Goal: Transaction & Acquisition: Download file/media

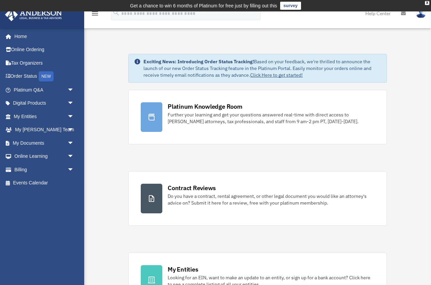
scroll to position [3, 0]
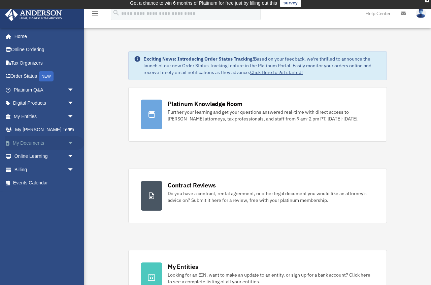
click at [71, 142] on span "arrow_drop_down" at bounding box center [73, 143] width 13 height 14
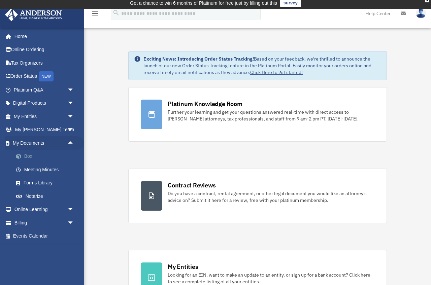
click at [30, 154] on link "Box" at bounding box center [46, 156] width 75 height 13
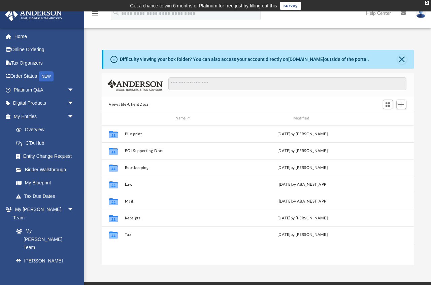
scroll to position [153, 312]
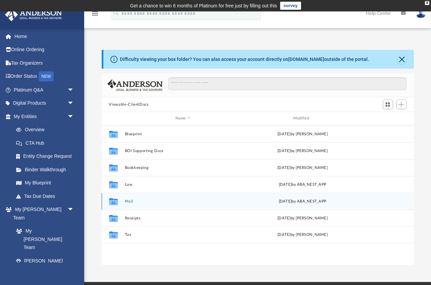
click at [127, 202] on button "Mail" at bounding box center [183, 201] width 116 height 4
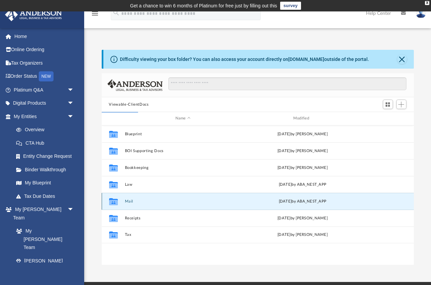
click at [128, 202] on button "Mail" at bounding box center [183, 201] width 116 height 4
click at [130, 202] on button "Mail" at bounding box center [183, 201] width 116 height 4
click at [132, 202] on button "Mail" at bounding box center [183, 201] width 116 height 4
click at [129, 202] on button "Mail" at bounding box center [183, 201] width 116 height 4
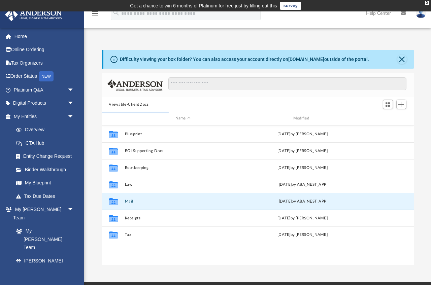
click at [129, 202] on button "Mail" at bounding box center [183, 201] width 116 height 4
click at [282, 203] on div "[DATE] by ABA_NEST_APP" at bounding box center [302, 201] width 116 height 6
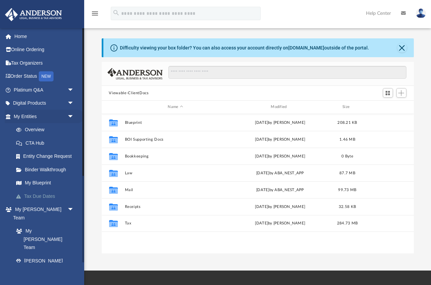
scroll to position [0, 0]
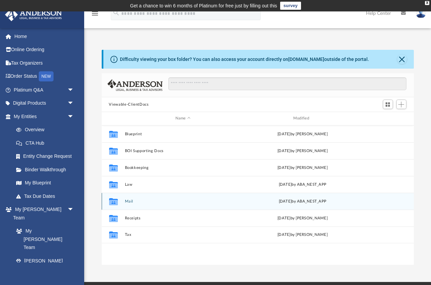
click at [128, 204] on div "Collaborated Folder Mail [DATE] by ABA_NEST_APP" at bounding box center [258, 201] width 312 height 17
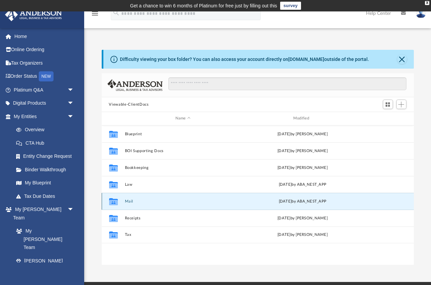
click at [128, 202] on button "Mail" at bounding box center [183, 201] width 116 height 4
click at [129, 201] on button "Mail" at bounding box center [183, 201] width 116 height 4
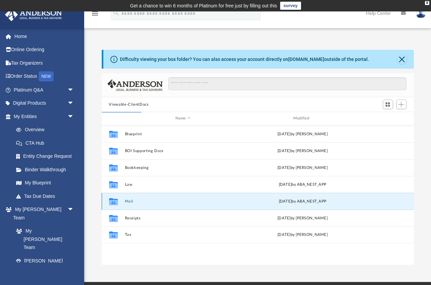
click at [265, 202] on div "[DATE] by ABA_NEST_APP" at bounding box center [302, 201] width 116 height 6
click at [279, 203] on div "[DATE] by ABA_NEST_APP" at bounding box center [302, 201] width 116 height 6
drag, startPoint x: 279, startPoint y: 203, endPoint x: 269, endPoint y: 200, distance: 10.1
click at [278, 203] on div "[DATE] by ABA_NEST_APP" at bounding box center [302, 201] width 116 height 6
click at [130, 202] on button "Mail" at bounding box center [183, 201] width 116 height 4
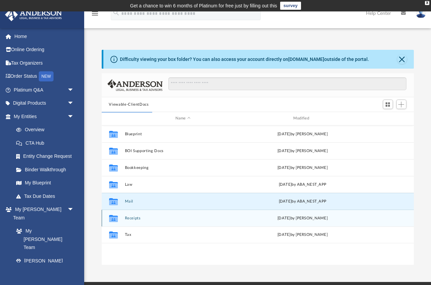
click at [131, 219] on button "Receipts" at bounding box center [183, 218] width 116 height 4
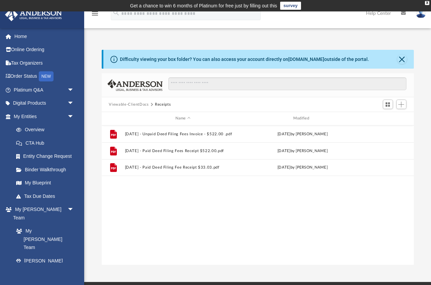
click at [132, 219] on div "File 2023.06.19 - Unpaid Deed Filing Fees Invoice - $522.00 .pdf Mon Jun 19 202…" at bounding box center [258, 195] width 312 height 139
click at [138, 104] on button "Viewable-ClientDocs" at bounding box center [129, 105] width 40 height 6
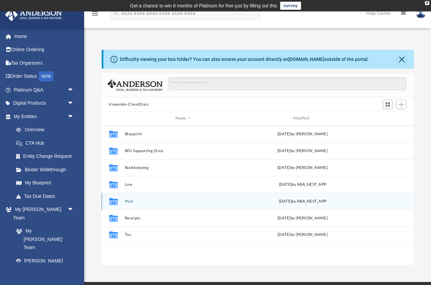
click at [127, 200] on button "Mail" at bounding box center [183, 201] width 116 height 4
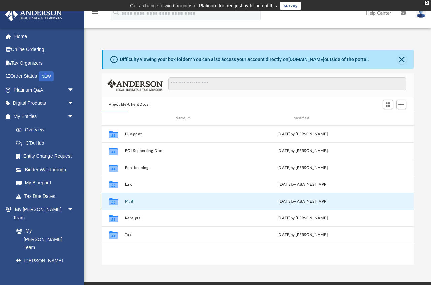
click at [127, 201] on button "Mail" at bounding box center [183, 201] width 116 height 4
click at [129, 201] on button "Mail" at bounding box center [183, 201] width 116 height 4
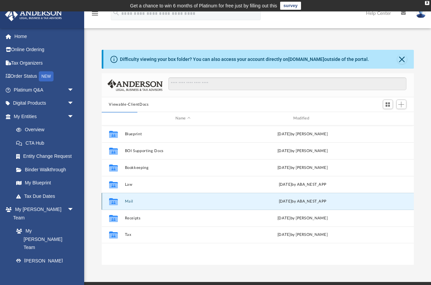
click at [129, 201] on button "Mail" at bounding box center [183, 201] width 116 height 4
click at [29, 75] on link "Order Status NEW" at bounding box center [44, 77] width 79 height 14
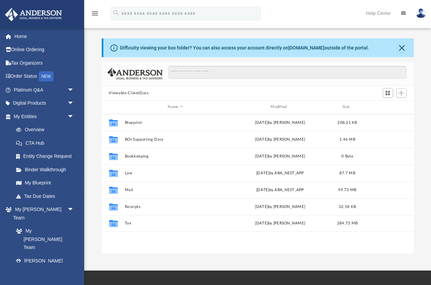
scroll to position [153, 312]
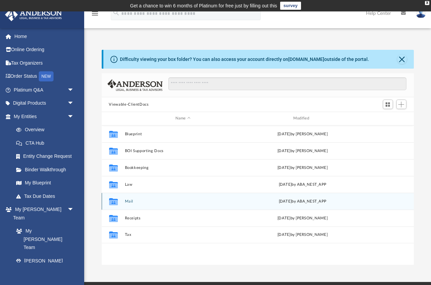
click at [129, 201] on button "Mail" at bounding box center [183, 201] width 116 height 4
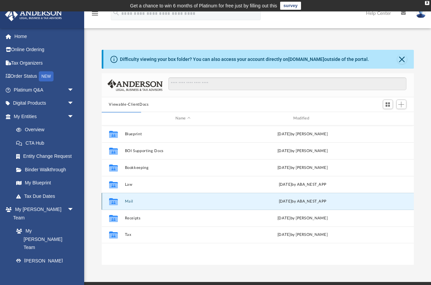
click at [128, 203] on button "Mail" at bounding box center [183, 201] width 116 height 4
click at [127, 201] on button "Mail" at bounding box center [183, 201] width 116 height 4
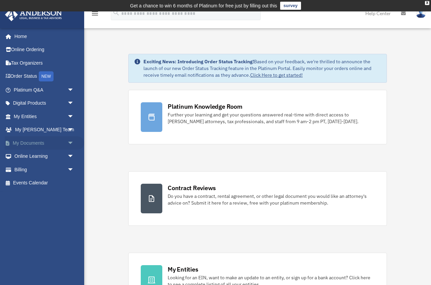
drag, startPoint x: 71, startPoint y: 141, endPoint x: 68, endPoint y: 146, distance: 5.6
click at [71, 141] on span "arrow_drop_down" at bounding box center [73, 143] width 13 height 14
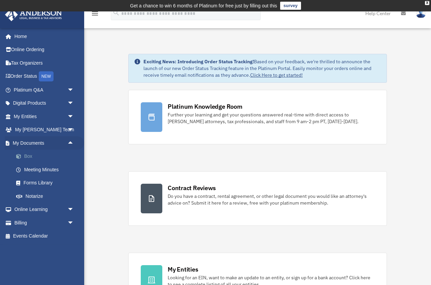
click at [33, 155] on link "Box" at bounding box center [46, 156] width 75 height 13
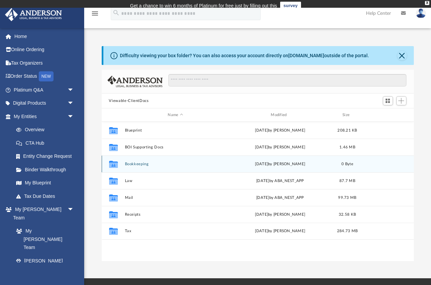
scroll to position [0, 0]
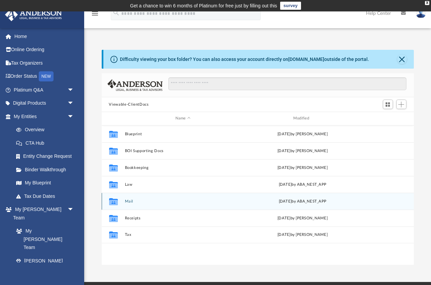
click at [129, 200] on button "Mail" at bounding box center [183, 201] width 116 height 4
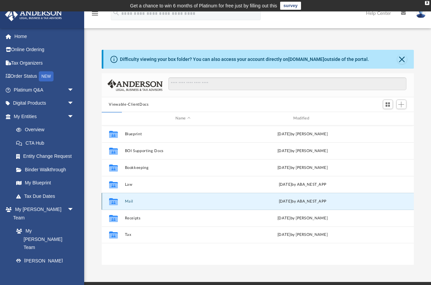
click at [129, 200] on button "Mail" at bounding box center [183, 201] width 116 height 4
click at [130, 200] on button "Mail" at bounding box center [183, 201] width 116 height 4
click at [284, 203] on div "[DATE] by ABA_NEST_APP" at bounding box center [302, 201] width 116 height 6
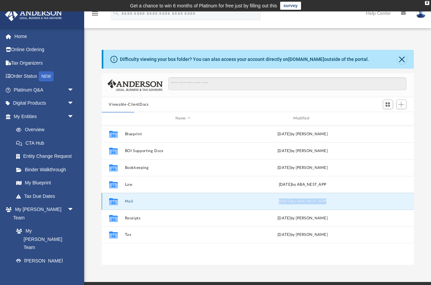
click at [284, 203] on div "[DATE] by ABA_NEST_APP" at bounding box center [302, 201] width 116 height 6
drag, startPoint x: 174, startPoint y: 205, endPoint x: 163, endPoint y: 204, distance: 11.5
click at [174, 205] on div "Collaborated Folder Mail [DATE] by ABA_NEST_APP" at bounding box center [258, 201] width 312 height 17
click at [124, 205] on div "Collaborated Folder Mail [DATE] by ABA_NEST_APP" at bounding box center [258, 201] width 312 height 17
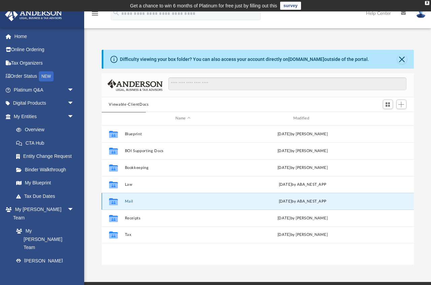
click at [126, 203] on button "Mail" at bounding box center [183, 201] width 116 height 4
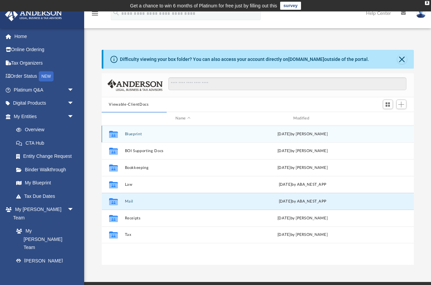
scroll to position [132, 312]
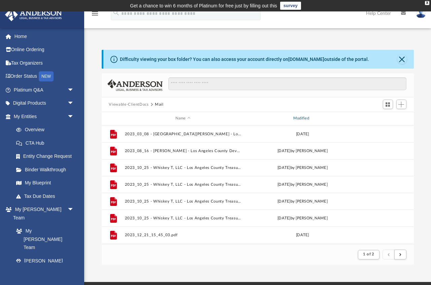
click at [297, 116] on div "Modified" at bounding box center [302, 118] width 117 height 6
click at [299, 120] on div "Modified" at bounding box center [302, 118] width 117 height 6
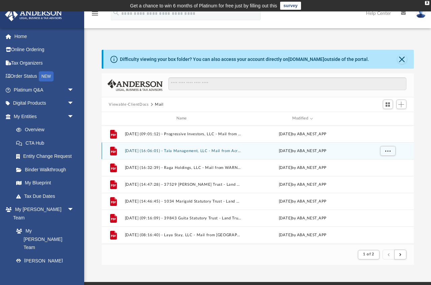
click at [196, 153] on button "[DATE] (16:06:01) - Tala Management, LLC - Mail from Acrisure Privacy Office.pdf" at bounding box center [183, 151] width 116 height 4
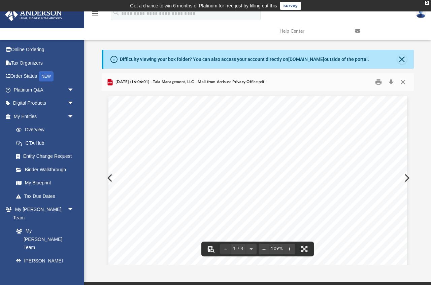
scroll to position [0, 0]
click at [404, 81] on button "Close" at bounding box center [403, 82] width 12 height 10
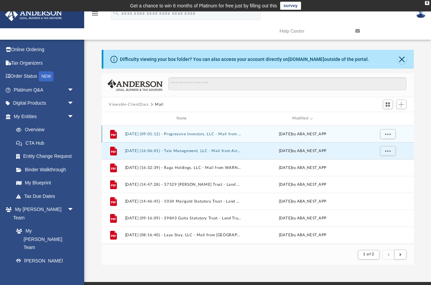
click at [181, 134] on button "[DATE] (09:01:12) - Progressive Investors, LLC - Mail from LACDA.pdf" at bounding box center [183, 134] width 116 height 4
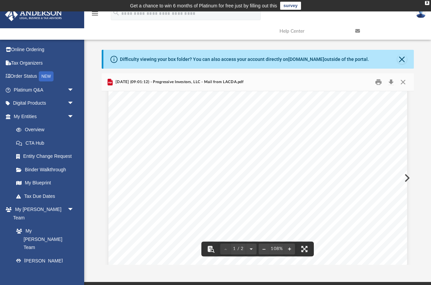
scroll to position [157, 0]
click at [391, 82] on button "Download" at bounding box center [391, 82] width 12 height 10
